Goal: Task Accomplishment & Management: Use online tool/utility

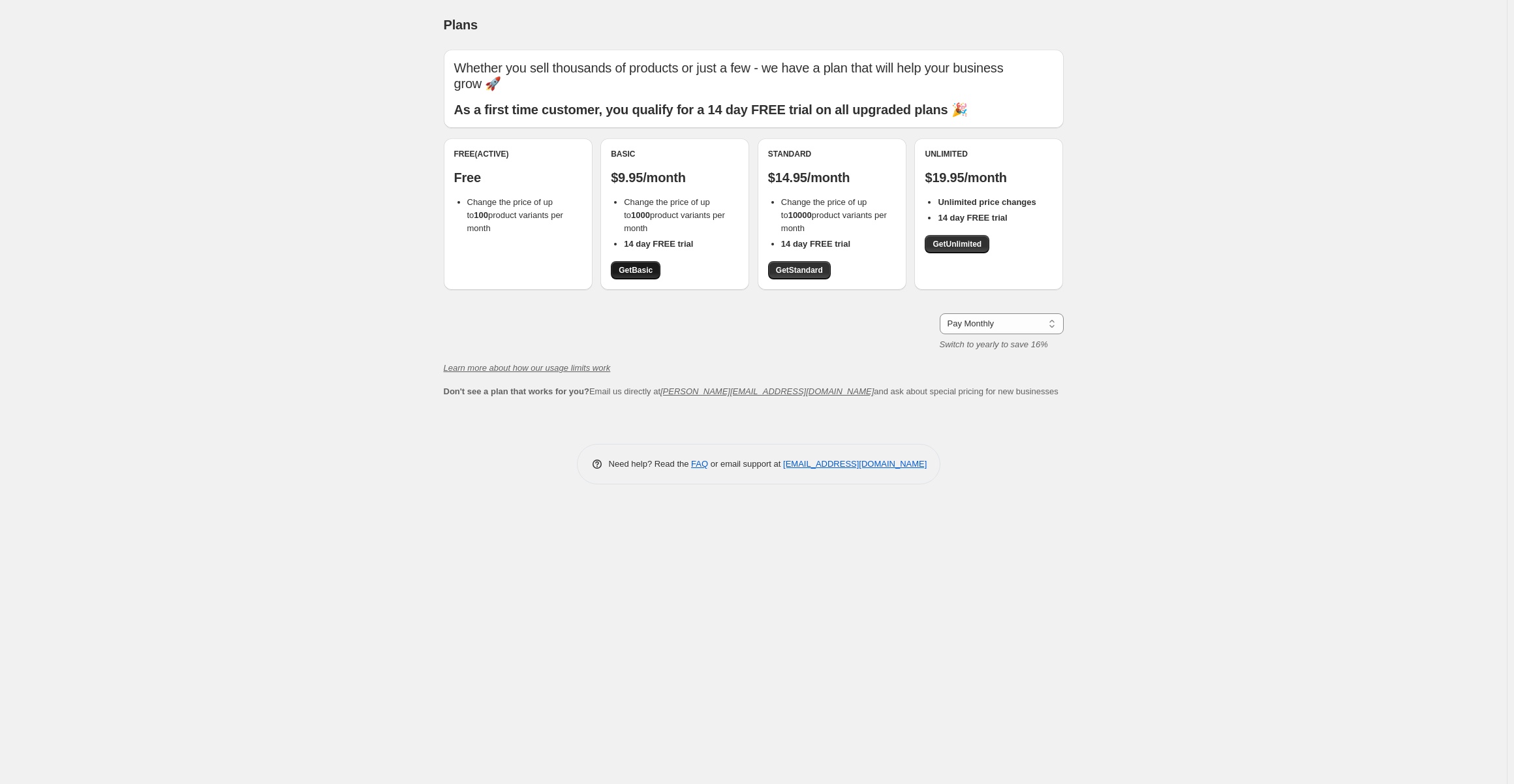
click at [629, 269] on span "Get Basic" at bounding box center [635, 270] width 34 height 10
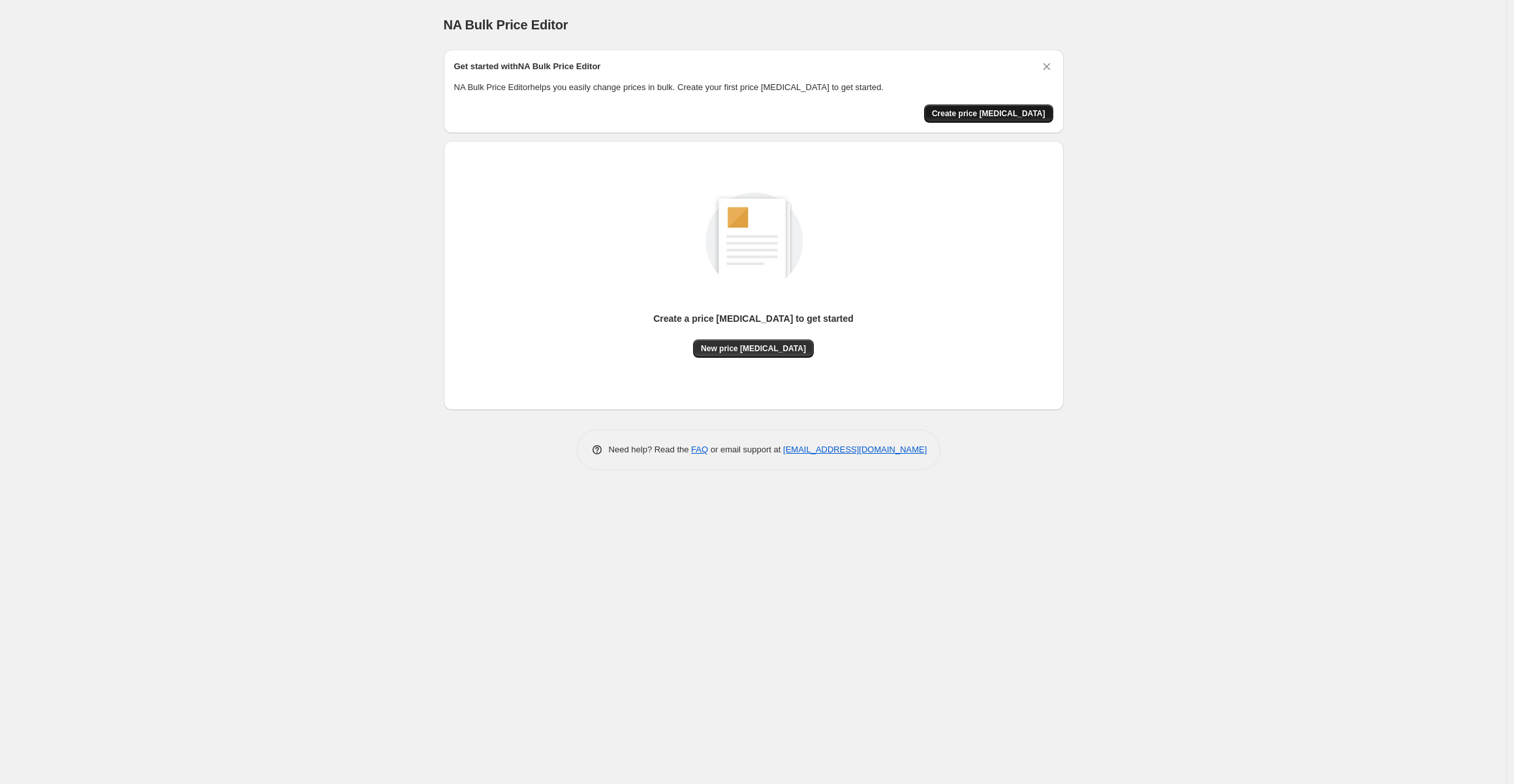
click at [1009, 111] on span "Create price [MEDICAL_DATA]" at bounding box center [988, 113] width 114 height 10
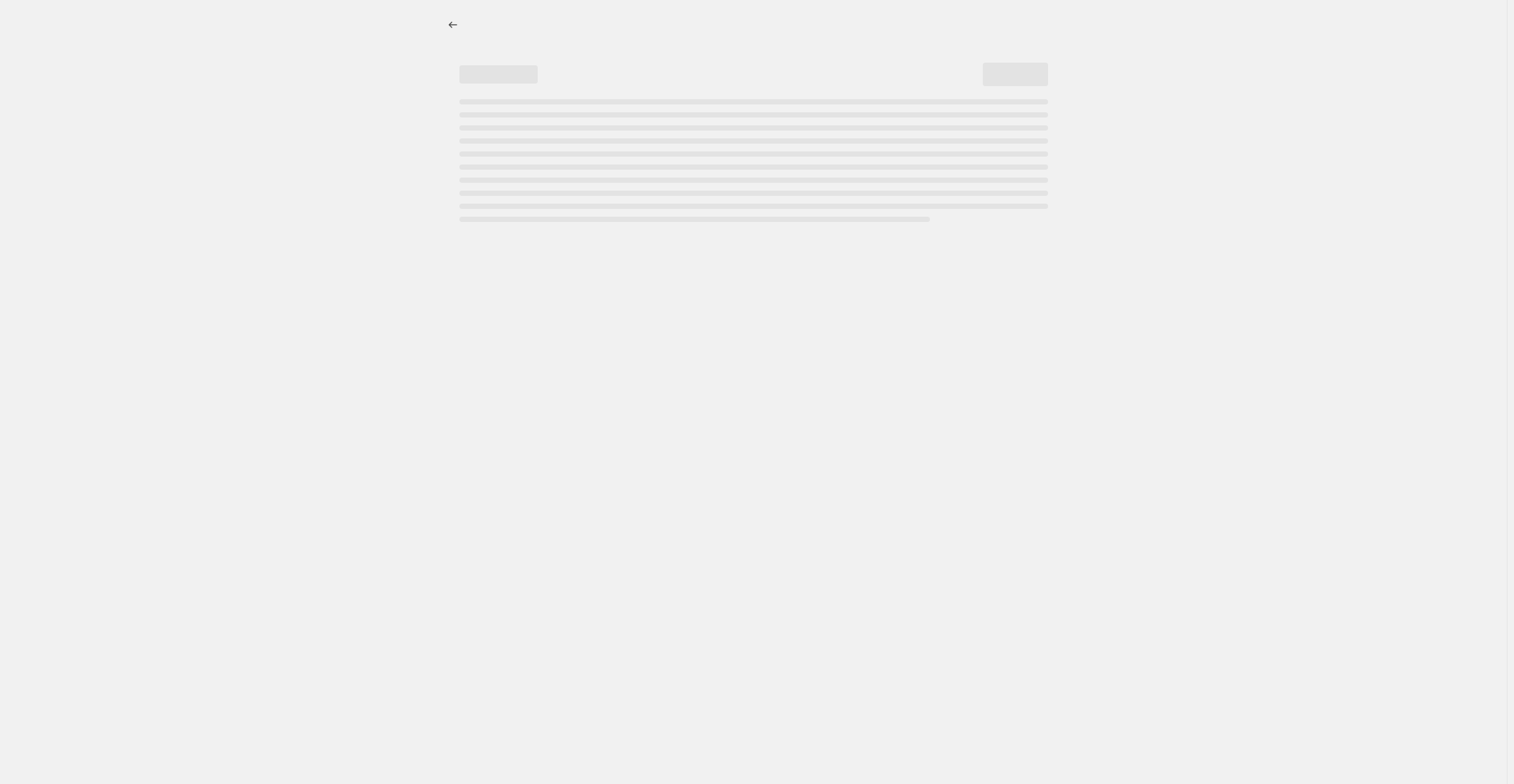
select select "percentage"
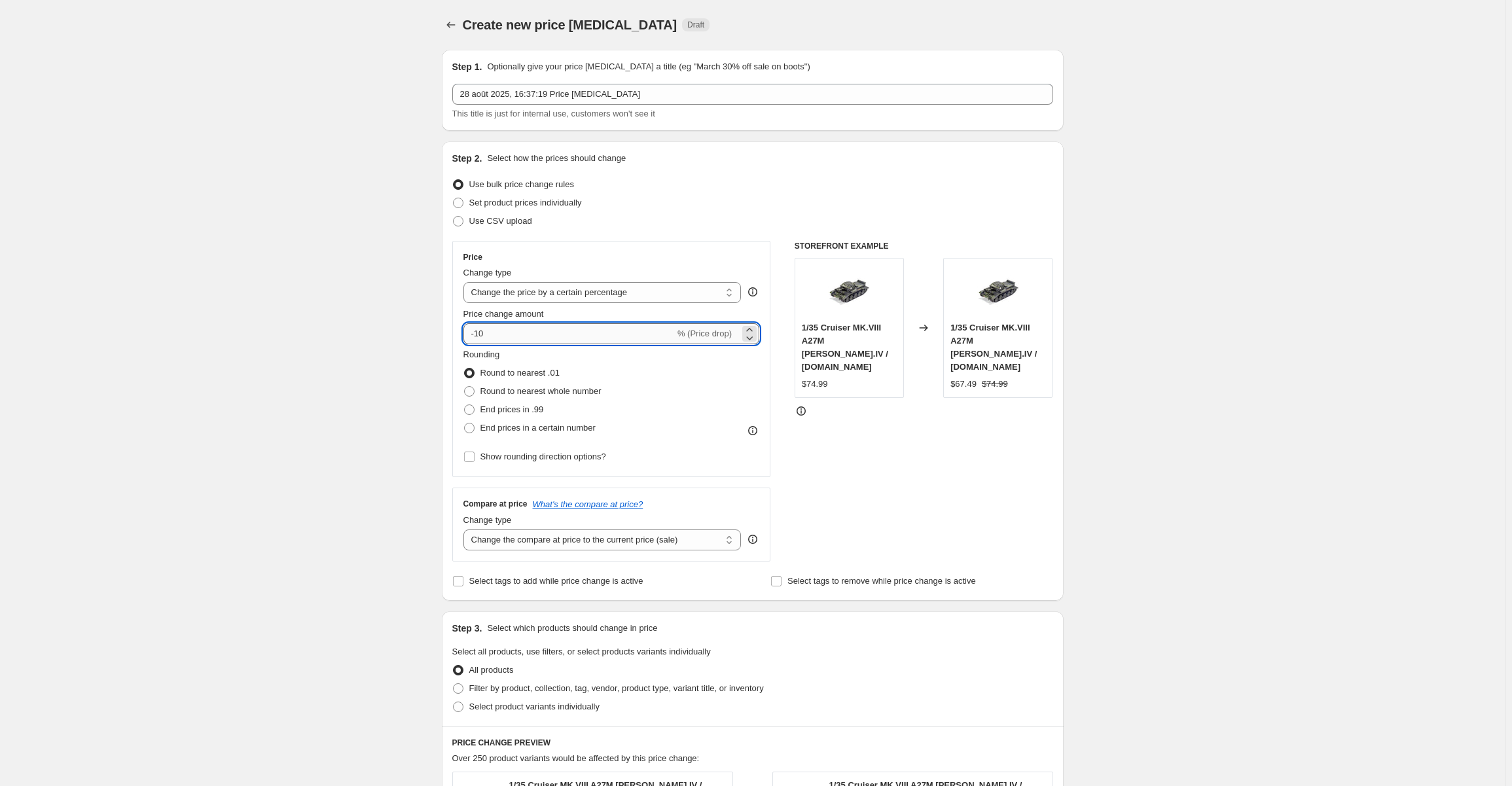
drag, startPoint x: 499, startPoint y: 338, endPoint x: 479, endPoint y: 333, distance: 20.6
click at [479, 333] on input "-10" at bounding box center [569, 334] width 211 height 21
type input "-85"
click at [1190, 332] on div "Create new price [MEDICAL_DATA]. This page is ready Create new price [MEDICAL_D…" at bounding box center [752, 660] width 1505 height 1320
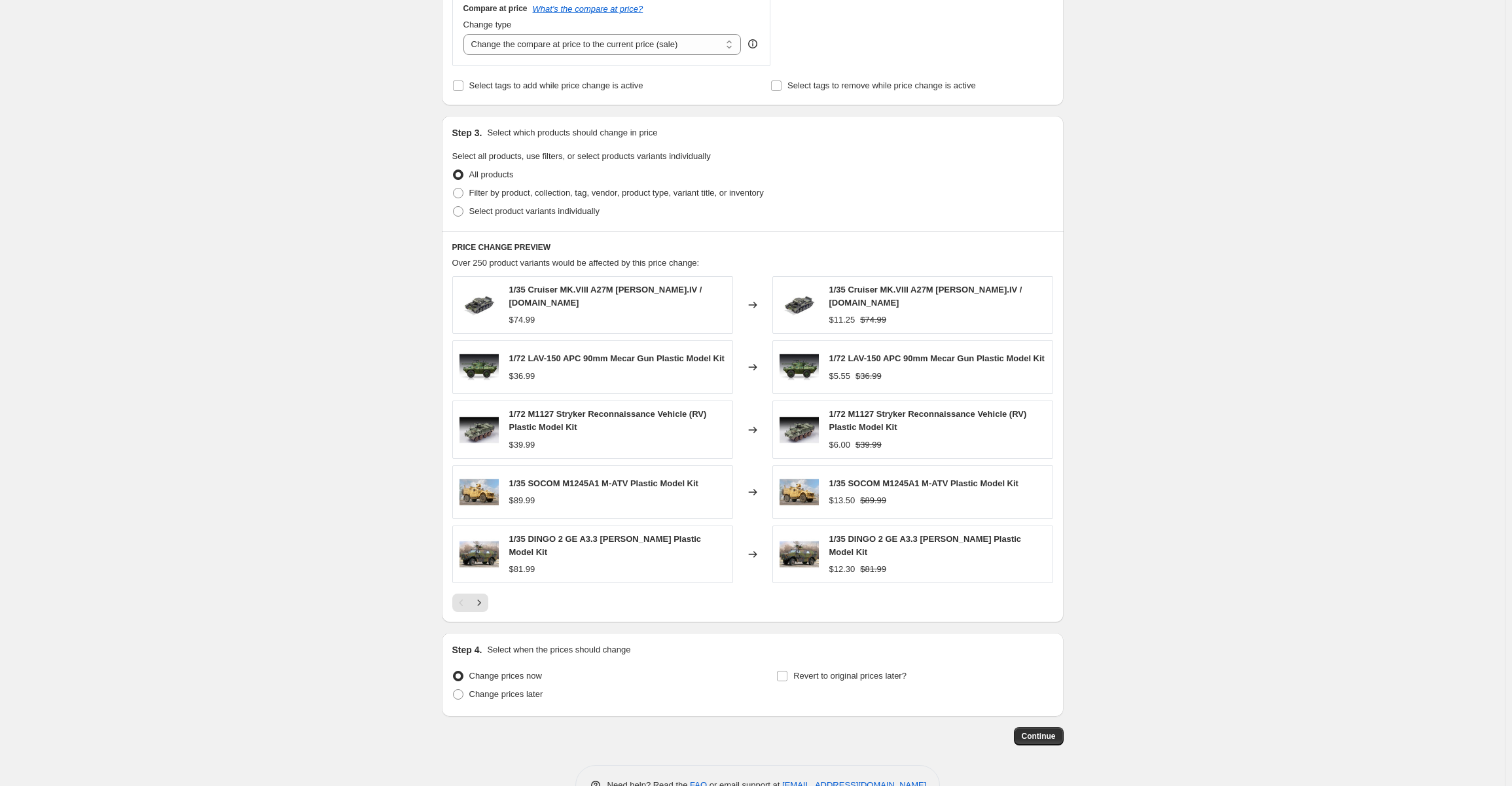
scroll to position [523, 0]
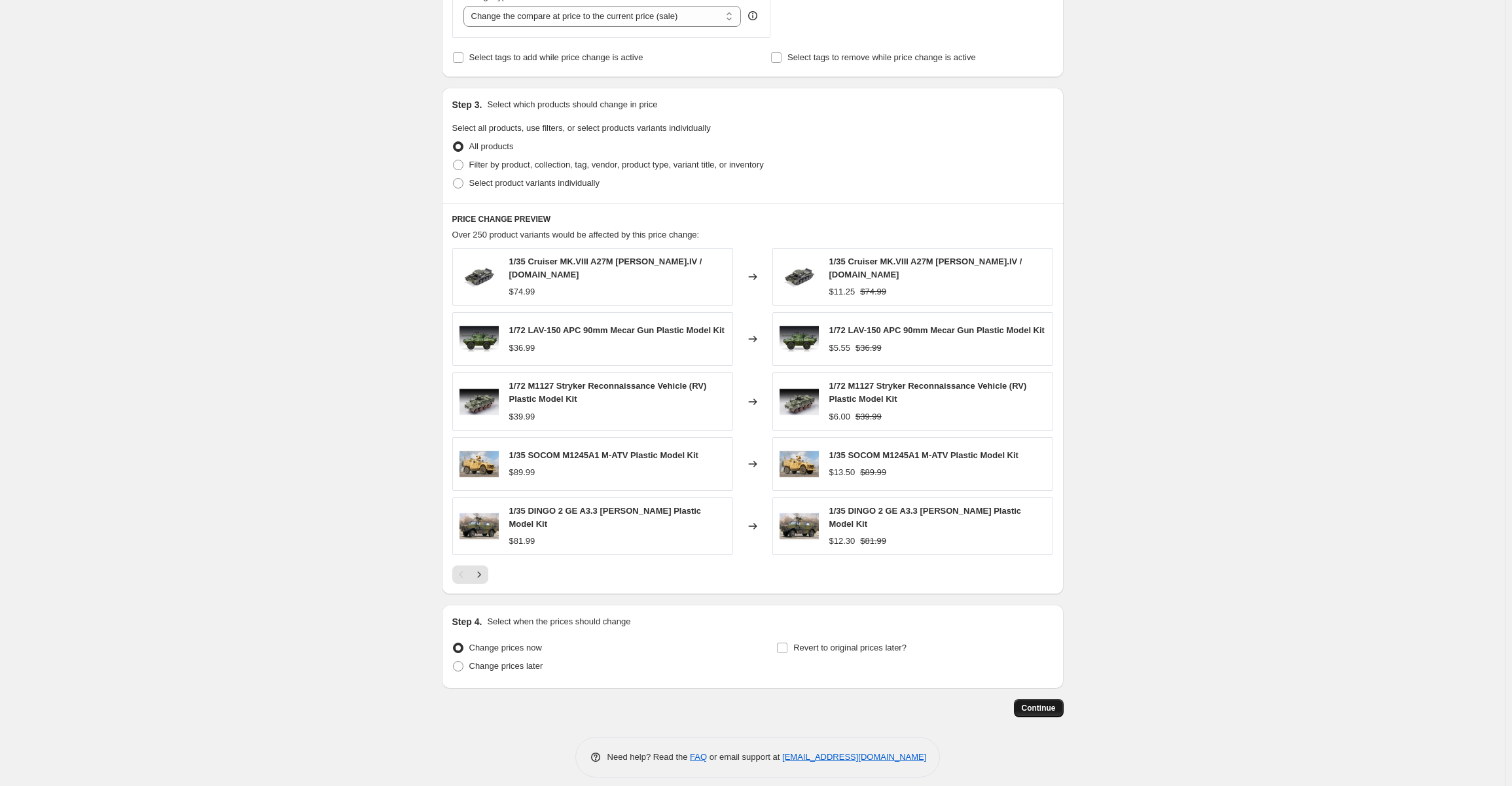
click at [1041, 703] on span "Continue" at bounding box center [1039, 708] width 34 height 10
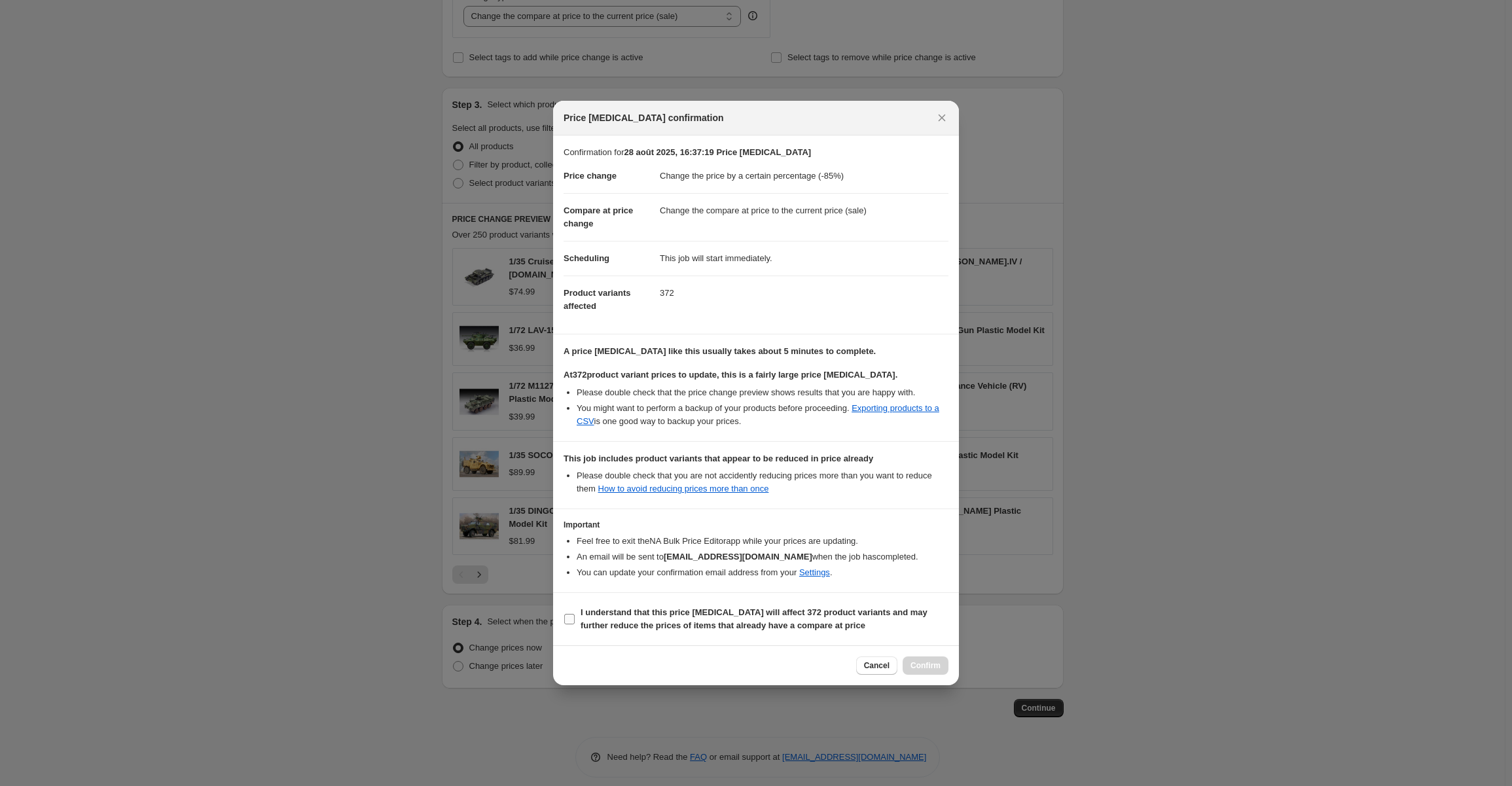
click at [570, 619] on input "I understand that this price change job will affect 372 product variants and ma…" at bounding box center [569, 619] width 10 height 10
checkbox input "true"
click at [920, 663] on span "Confirm" at bounding box center [926, 665] width 30 height 10
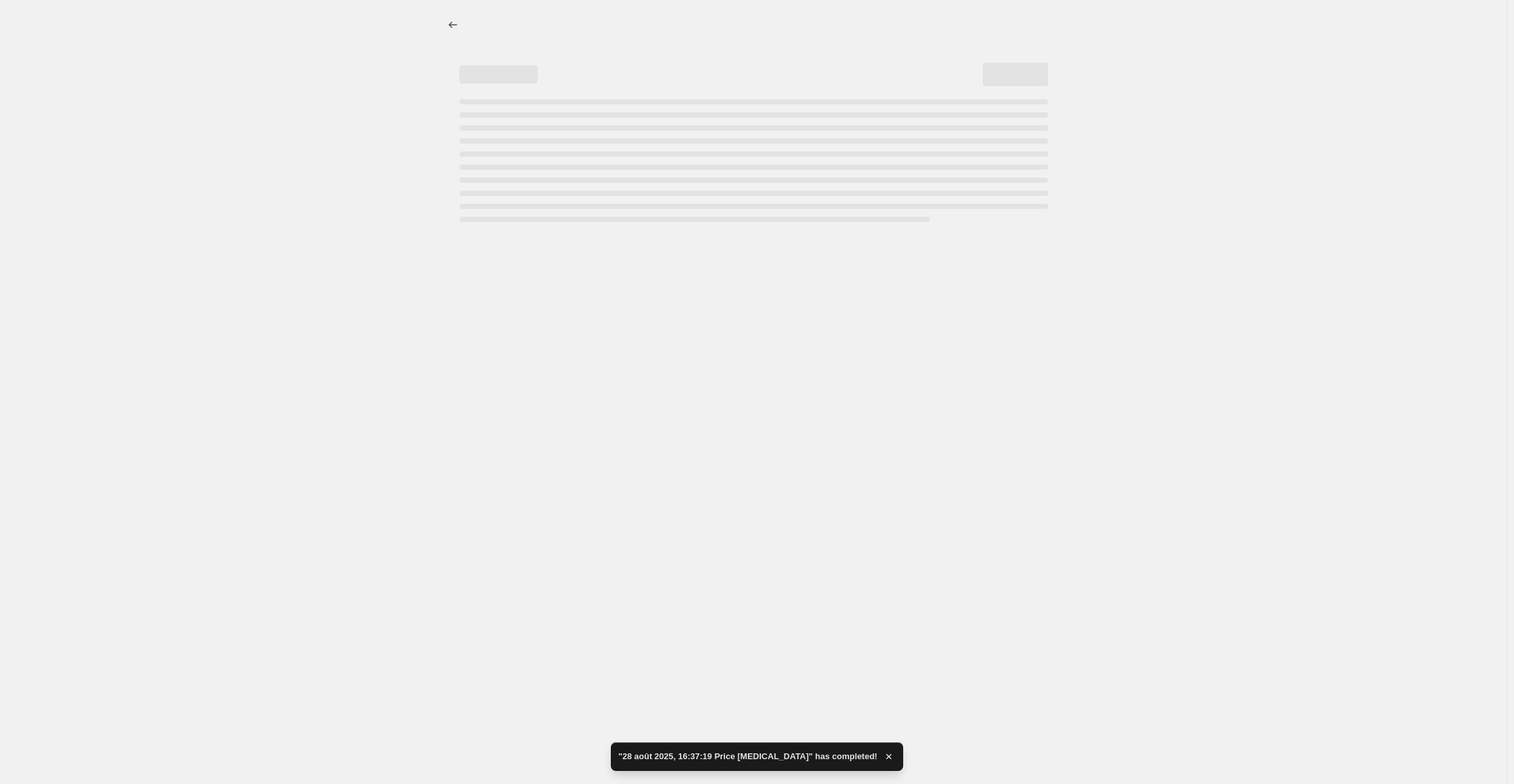
select select "percentage"
